Goal: Information Seeking & Learning: Learn about a topic

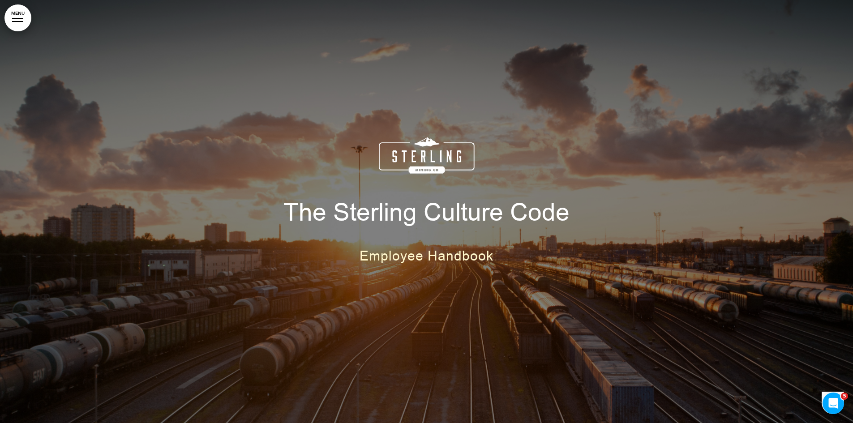
click at [21, 26] on link "MENU" at bounding box center [17, 17] width 27 height 27
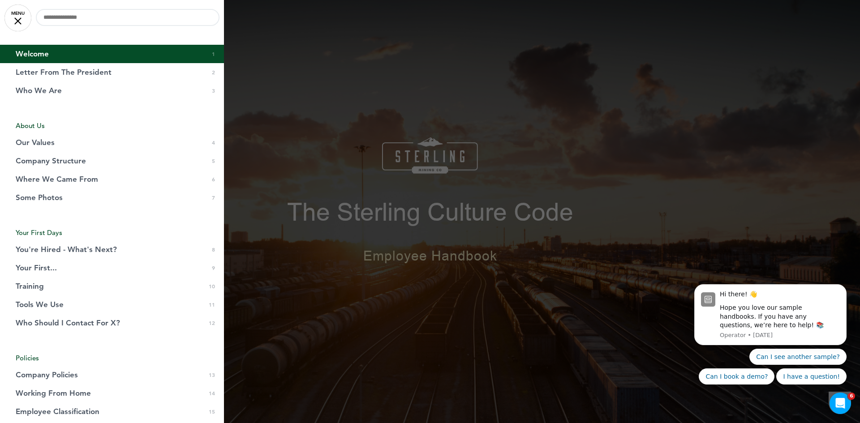
click at [381, 144] on div at bounding box center [430, 211] width 860 height 423
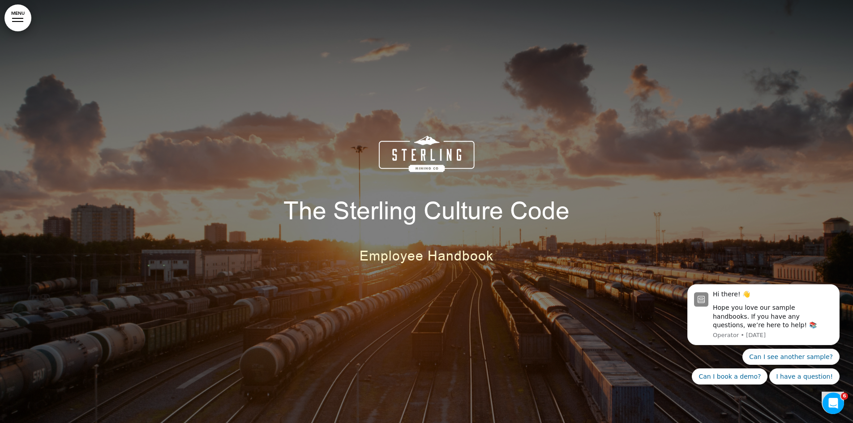
click at [27, 20] on link "MENU" at bounding box center [17, 17] width 27 height 27
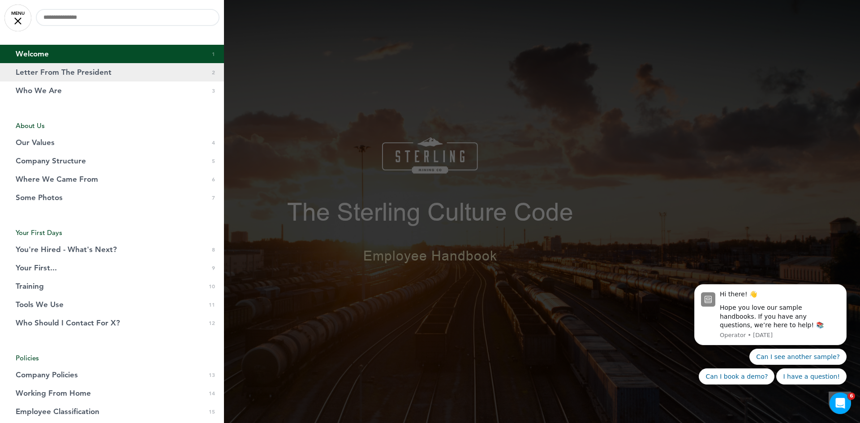
click at [204, 76] on link "Letter From The President 0 2" at bounding box center [112, 72] width 224 height 18
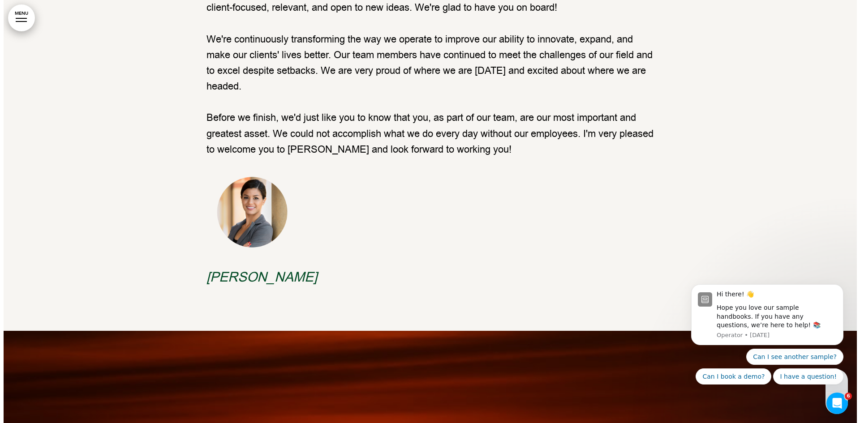
scroll to position [468, 0]
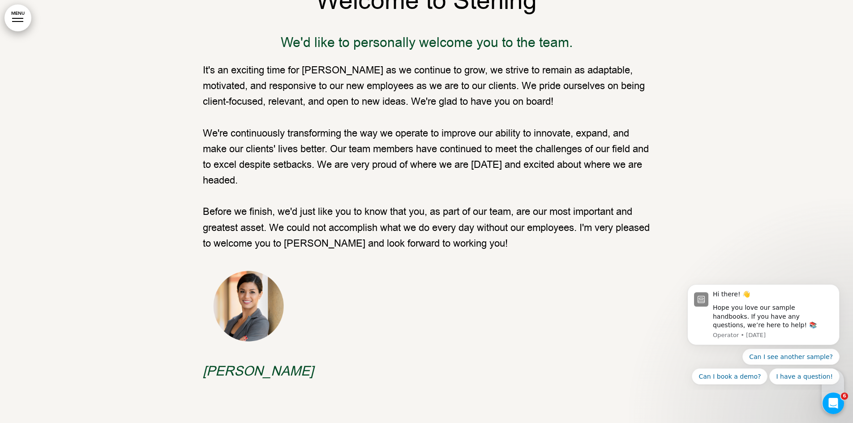
click at [24, 21] on link "MENU" at bounding box center [17, 17] width 27 height 27
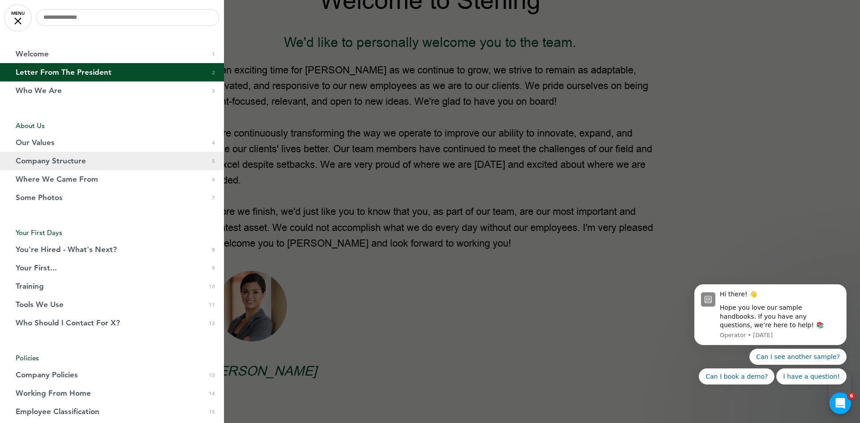
click at [50, 162] on span "Company Structure" at bounding box center [51, 161] width 70 height 8
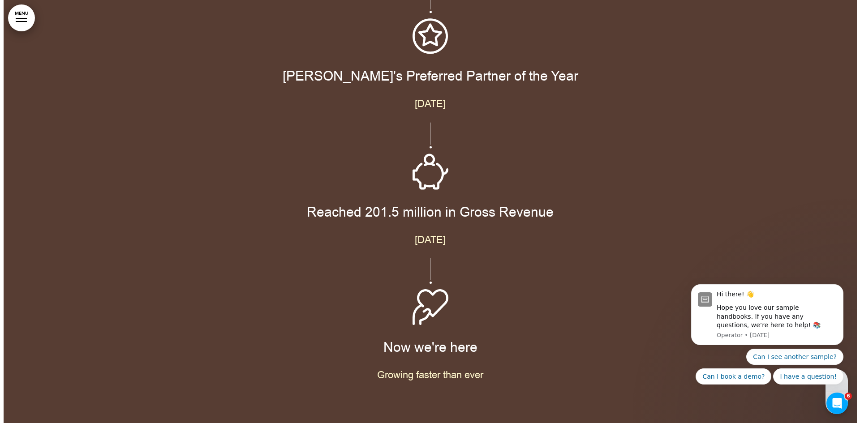
scroll to position [3367, 0]
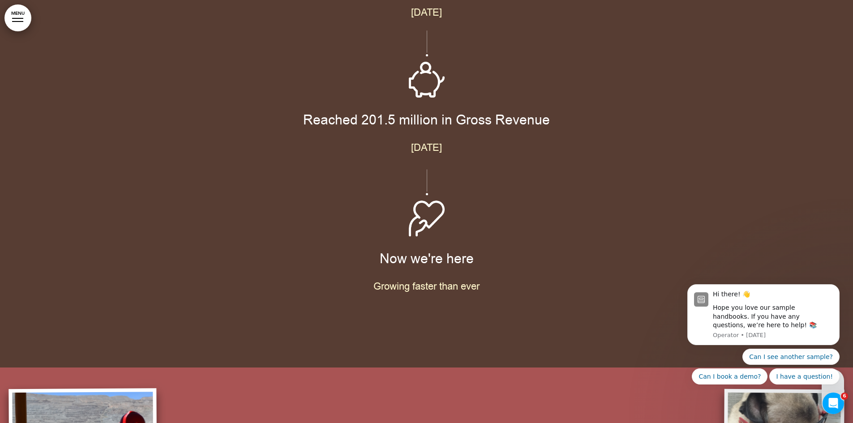
click at [26, 17] on link "MENU" at bounding box center [17, 17] width 27 height 27
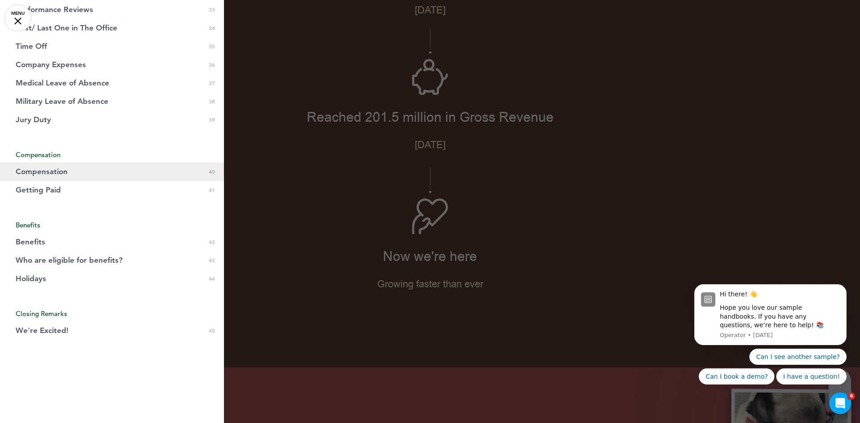
scroll to position [780, 0]
